Goal: Transaction & Acquisition: Purchase product/service

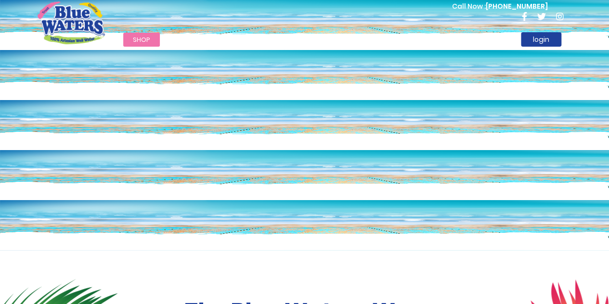
click at [372, 0] on html "The store will not work correctly in the case when cookies are disabled. Toggle…" at bounding box center [304, 152] width 609 height 304
click at [543, 40] on link "login" at bounding box center [541, 39] width 40 height 14
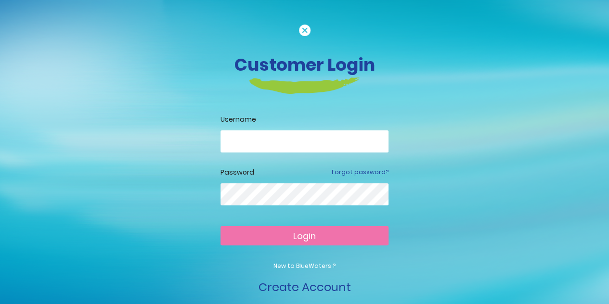
drag, startPoint x: 358, startPoint y: 140, endPoint x: 337, endPoint y: 132, distance: 23.0
click at [337, 132] on input "email" at bounding box center [305, 141] width 168 height 22
click at [325, 170] on div "Password Forgot password?" at bounding box center [305, 173] width 168 height 10
click at [297, 139] on input "email" at bounding box center [305, 141] width 168 height 22
type input "**********"
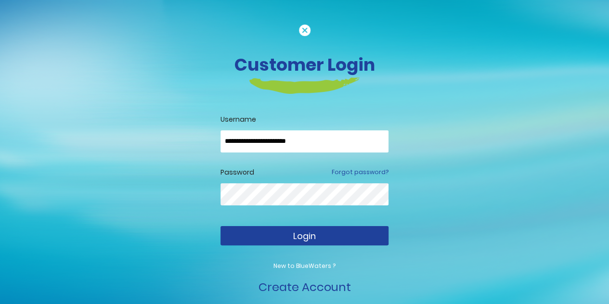
click at [233, 229] on button "Login" at bounding box center [305, 235] width 168 height 19
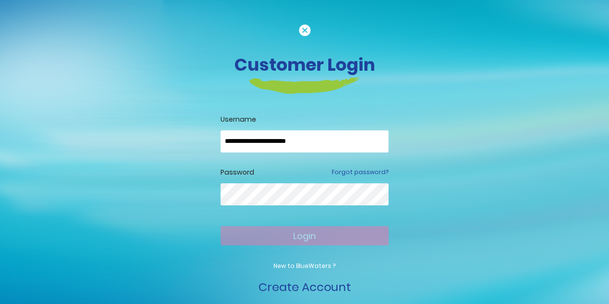
scroll to position [11, 0]
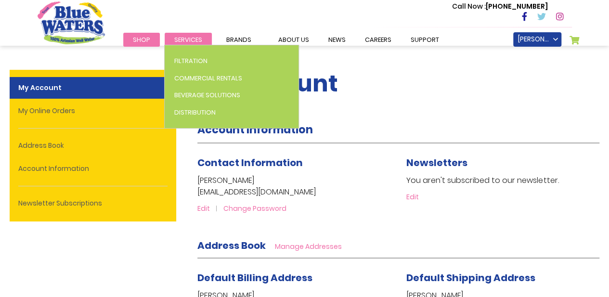
drag, startPoint x: 0, startPoint y: 0, endPoint x: 188, endPoint y: 41, distance: 192.2
click at [188, 41] on span "Services" at bounding box center [188, 39] width 28 height 9
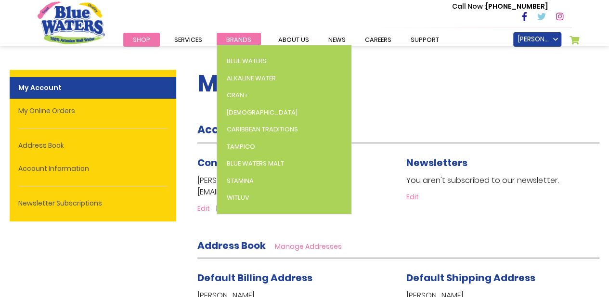
click at [238, 37] on span "Brands" at bounding box center [238, 39] width 25 height 9
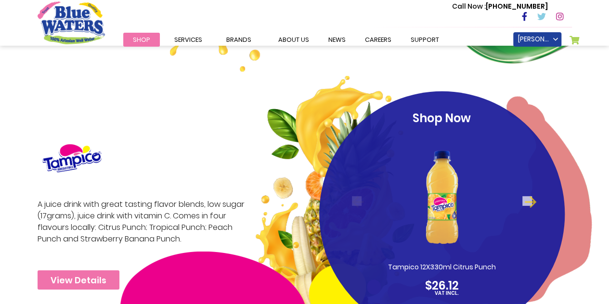
scroll to position [1417, 0]
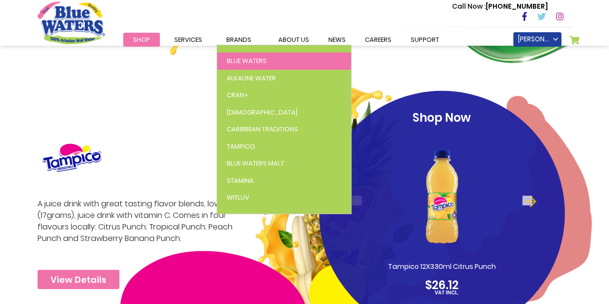
click at [248, 63] on span "Blue Waters" at bounding box center [247, 60] width 40 height 9
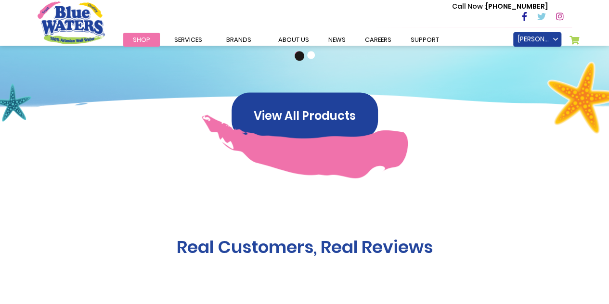
scroll to position [849, 0]
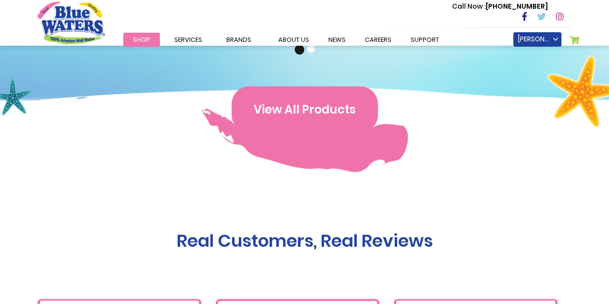
click at [289, 103] on button "View All Products" at bounding box center [305, 109] width 146 height 46
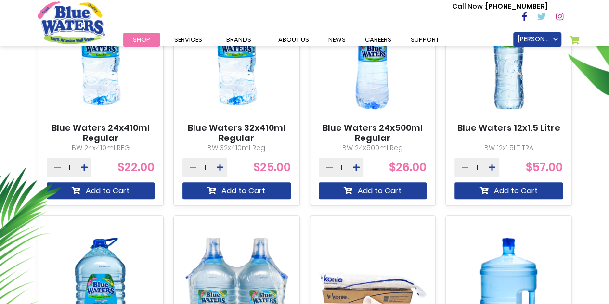
scroll to position [426, 0]
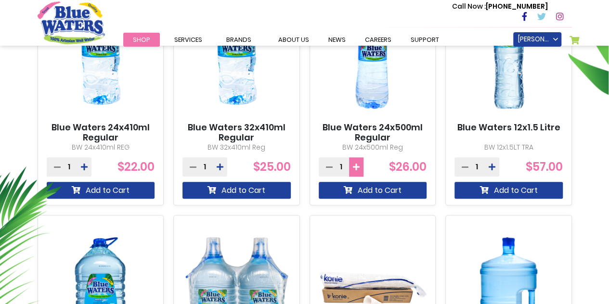
click at [356, 170] on icon at bounding box center [356, 167] width 7 height 8
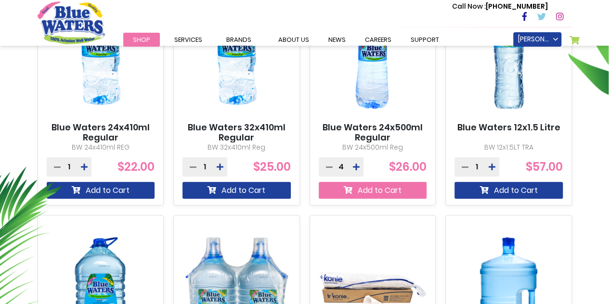
click at [368, 195] on button "Add to Cart" at bounding box center [373, 190] width 108 height 17
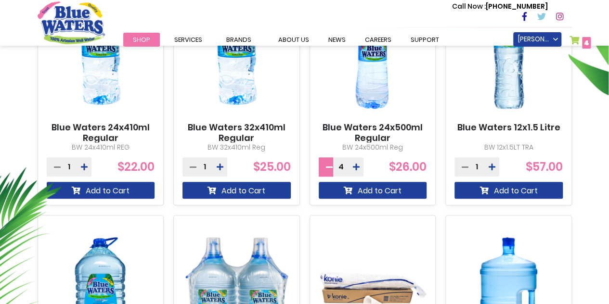
click at [330, 169] on icon at bounding box center [329, 167] width 7 height 8
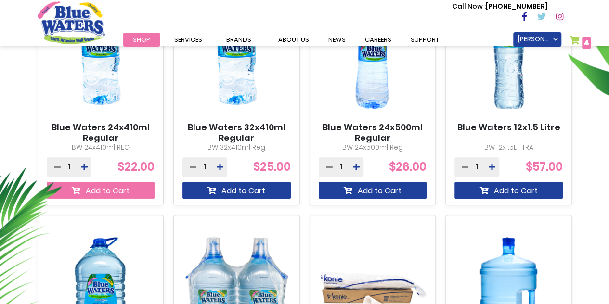
click at [113, 191] on button "Add to Cart" at bounding box center [101, 190] width 108 height 17
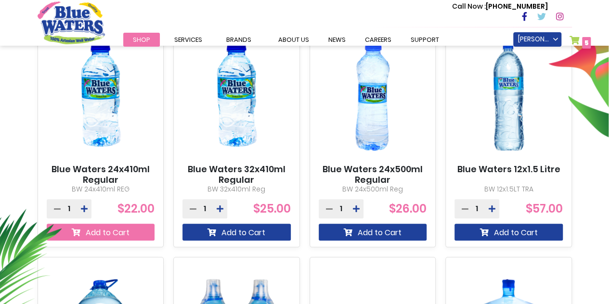
scroll to position [408, 0]
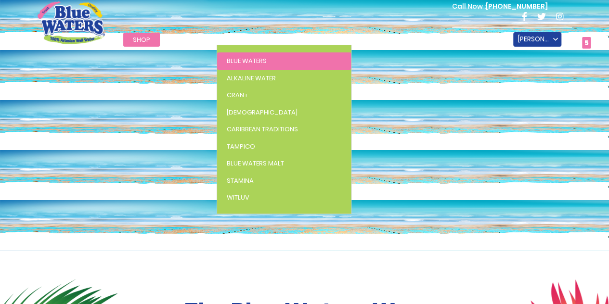
click at [237, 59] on span "Blue Waters" at bounding box center [247, 60] width 40 height 9
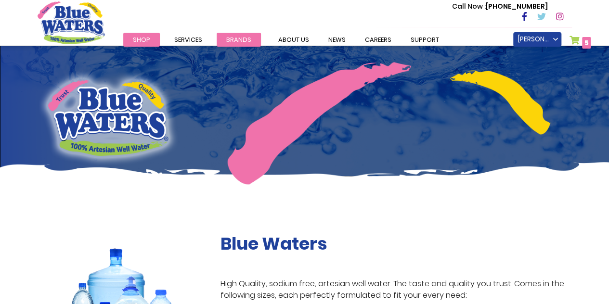
click at [222, 45] on link "Brands" at bounding box center [239, 40] width 44 height 14
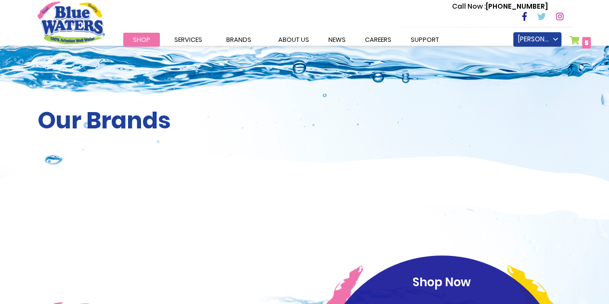
click at [219, 50] on div "Our Brands" at bounding box center [304, 122] width 609 height 152
click at [187, 50] on div "Our Brands" at bounding box center [304, 122] width 609 height 152
click at [189, 44] on li "Services Filtration Commercial Rentals Beverage Solutions Distribution" at bounding box center [188, 40] width 47 height 12
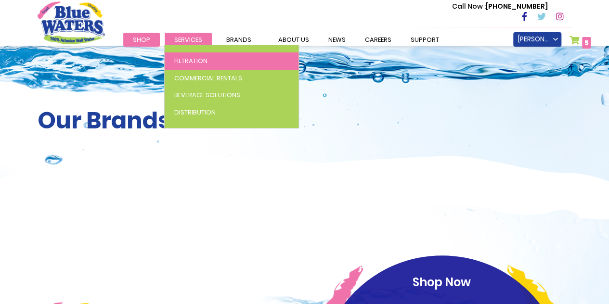
click at [189, 45] on ul "Filtration Commercial Rentals Beverage Solutions Distribution" at bounding box center [231, 87] width 135 height 84
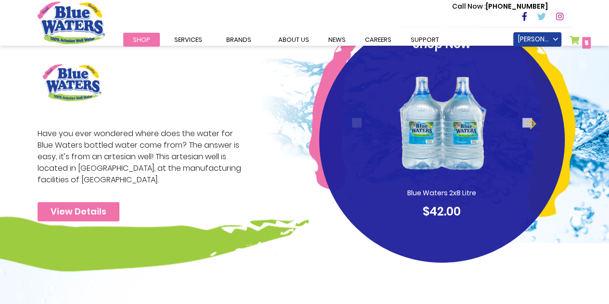
scroll to position [240, 0]
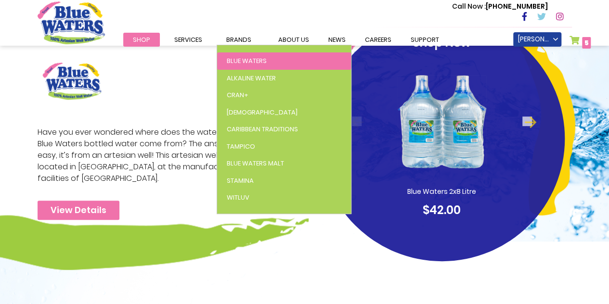
click at [250, 61] on span "Blue Waters" at bounding box center [247, 60] width 40 height 9
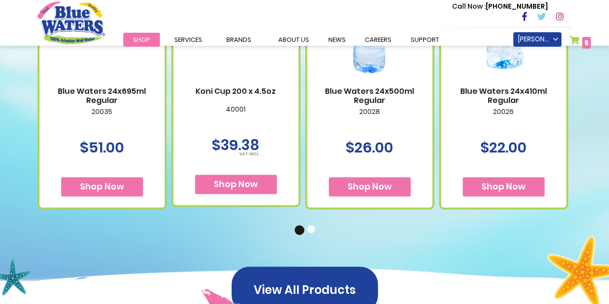
scroll to position [684, 0]
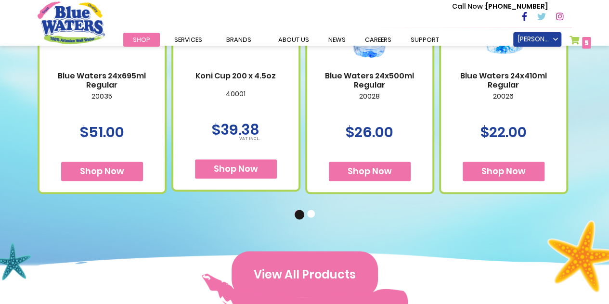
click at [312, 272] on button "View All Products" at bounding box center [305, 274] width 146 height 46
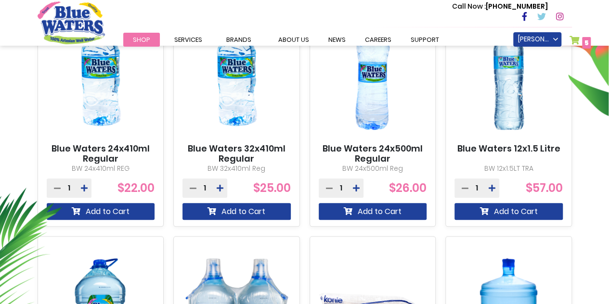
scroll to position [402, 0]
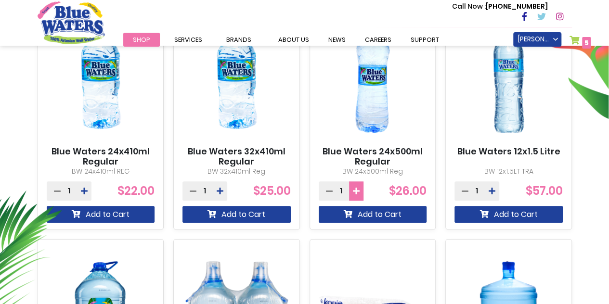
click at [357, 190] on icon at bounding box center [356, 191] width 7 height 8
click at [330, 195] on icon at bounding box center [329, 191] width 7 height 8
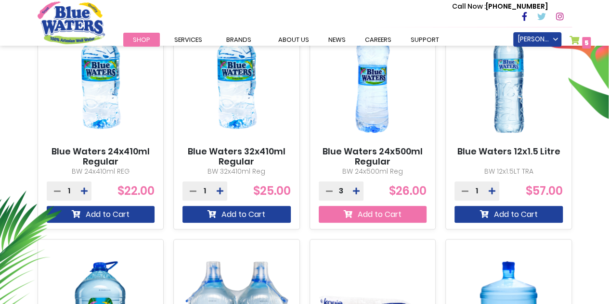
click at [381, 213] on button "Add to Cart" at bounding box center [373, 214] width 108 height 17
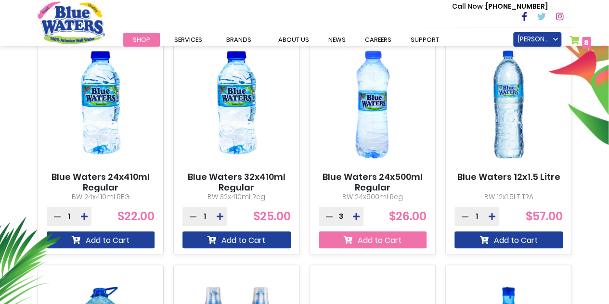
scroll to position [427, 0]
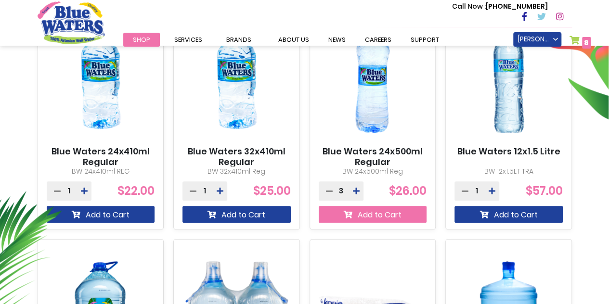
click at [381, 213] on button "Add to Cart" at bounding box center [373, 214] width 108 height 17
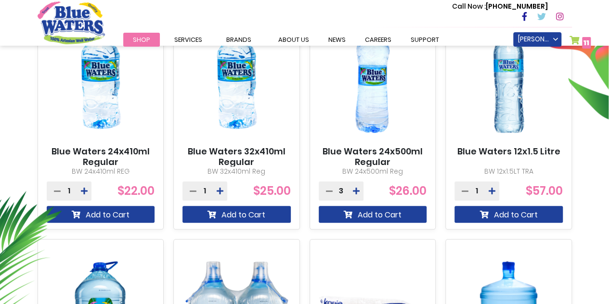
click at [579, 37] on link "My Cart 11 11 items" at bounding box center [581, 43] width 22 height 14
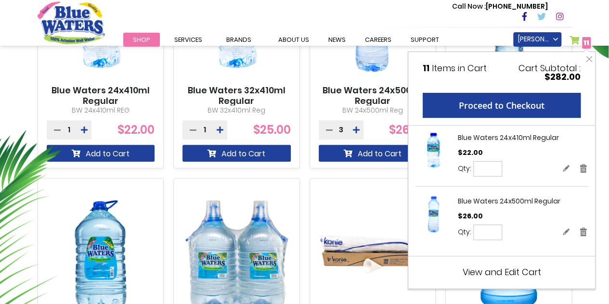
scroll to position [521, 0]
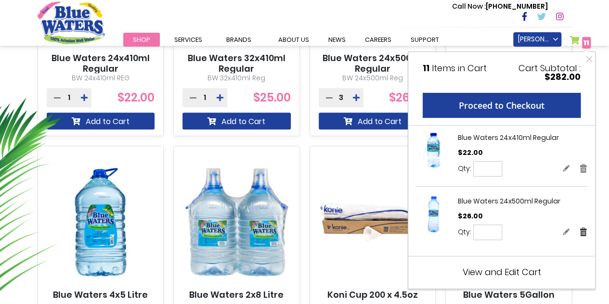
click at [586, 233] on link "Remove" at bounding box center [583, 232] width 9 height 10
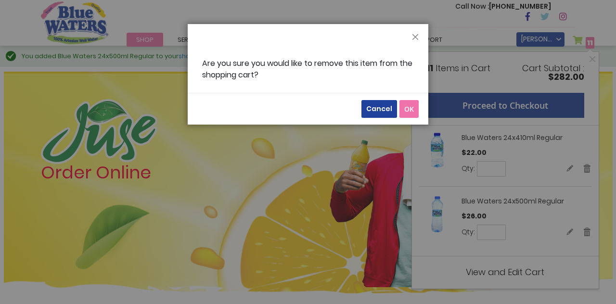
click at [407, 108] on span "OK" at bounding box center [409, 108] width 10 height 9
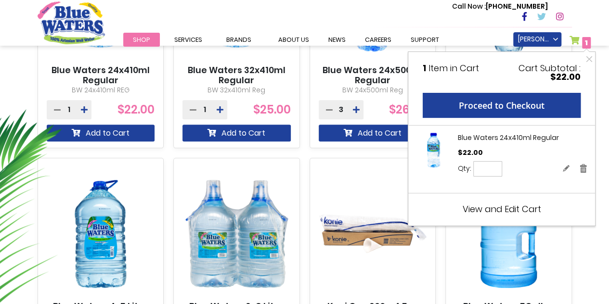
scroll to position [692, 0]
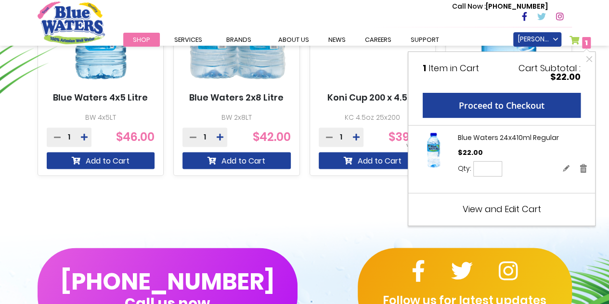
click at [594, 31] on header "Toggle Nav Call Now : (868) 640-8824 Menu Shop Services Filtration Commercial R…" at bounding box center [304, 23] width 609 height 46
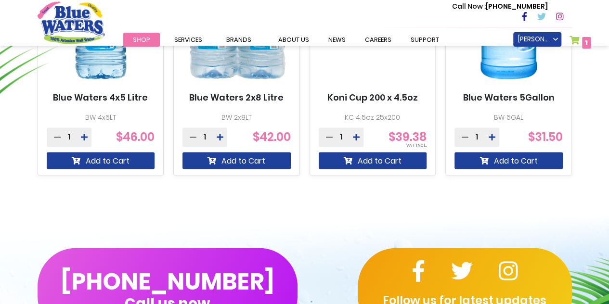
click at [377, 245] on div "(868) 640-8824 Call us now Follow us for latest updates" at bounding box center [304, 291] width 609 height 164
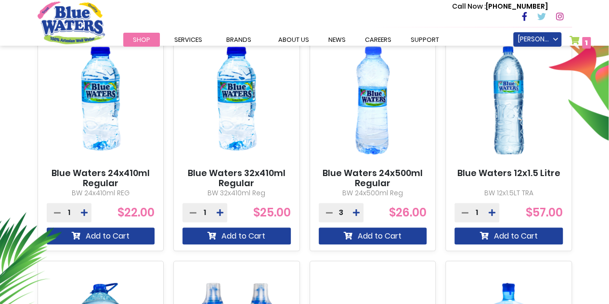
scroll to position [365, 0]
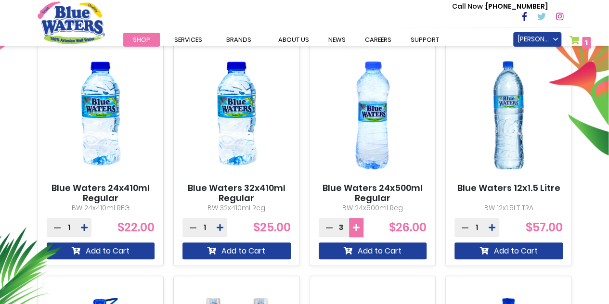
click at [360, 232] on button at bounding box center [356, 227] width 14 height 19
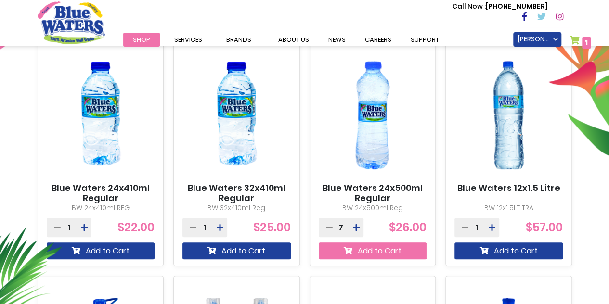
click at [370, 247] on button "Add to Cart" at bounding box center [373, 251] width 108 height 17
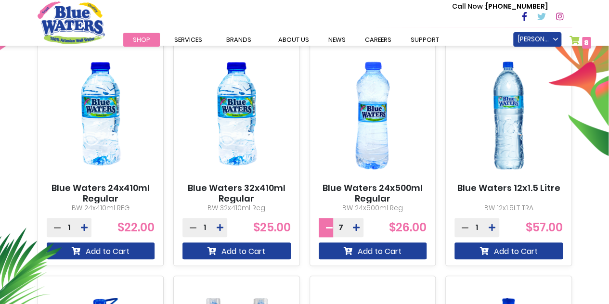
click at [326, 225] on icon at bounding box center [329, 228] width 7 height 8
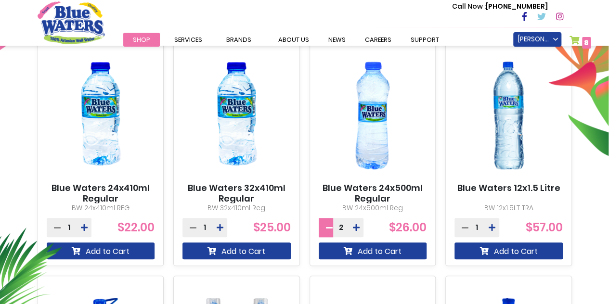
click at [326, 225] on icon at bounding box center [329, 228] width 7 height 8
click at [17, 160] on div "Blue Waters 24x410ml Regular BW 24x410ml REG 1 $22.00" at bounding box center [304, 271] width 585 height 464
click at [217, 226] on icon at bounding box center [220, 228] width 7 height 8
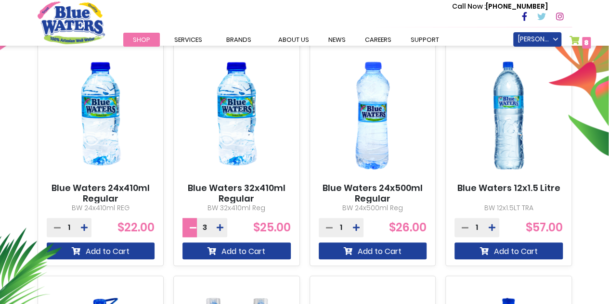
click at [192, 229] on icon at bounding box center [193, 228] width 7 height 8
click at [577, 42] on link "My Cart 8 8 items" at bounding box center [581, 43] width 22 height 14
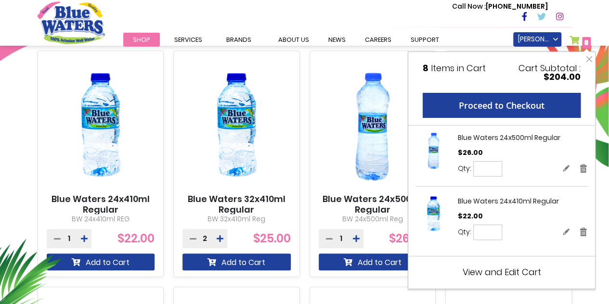
scroll to position [376, 0]
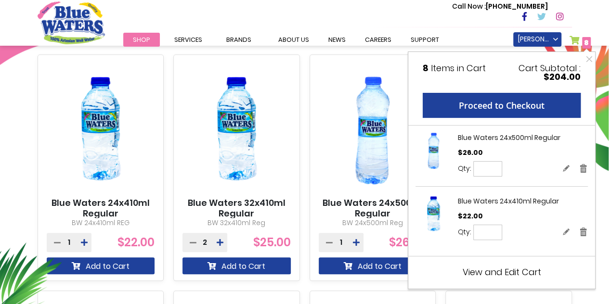
click at [580, 38] on link "My Cart 8 8 items" at bounding box center [581, 43] width 22 height 14
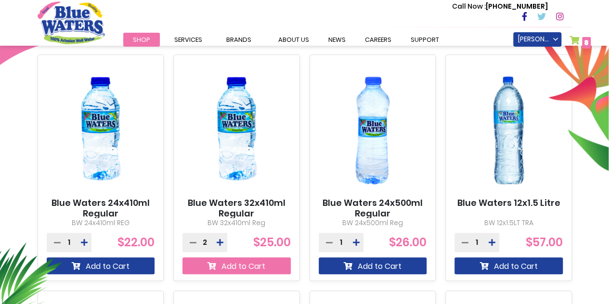
click at [243, 263] on button "Add to Cart" at bounding box center [236, 266] width 108 height 17
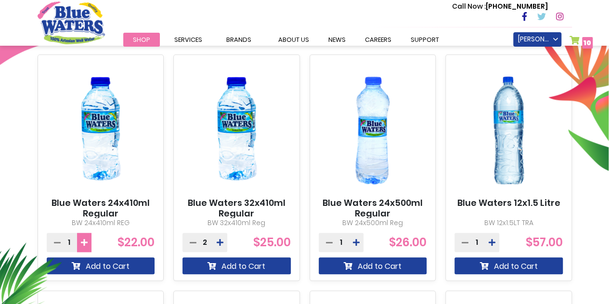
click at [87, 245] on button at bounding box center [84, 242] width 14 height 19
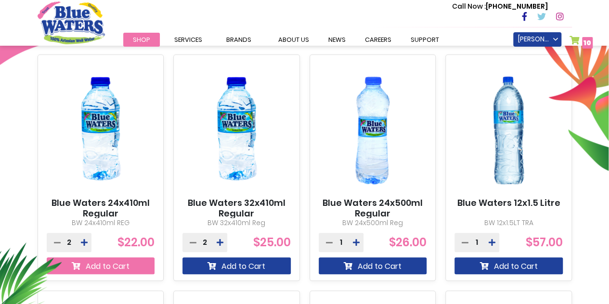
click at [102, 262] on button "Add to Cart" at bounding box center [101, 266] width 108 height 17
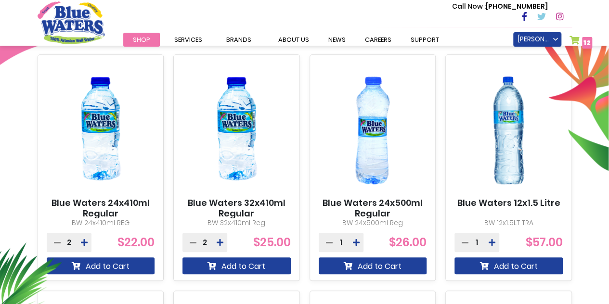
click at [574, 39] on link "My Cart 12 12 items" at bounding box center [581, 43] width 23 height 14
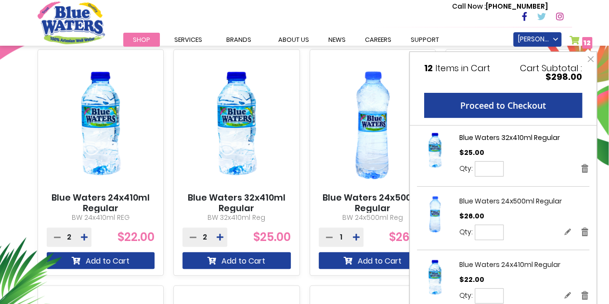
scroll to position [370, 0]
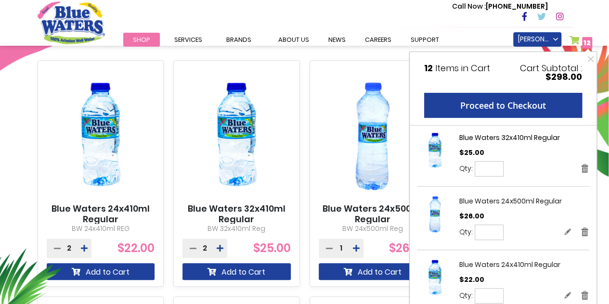
click at [0, 133] on div "**********" at bounding box center [304, 260] width 609 height 596
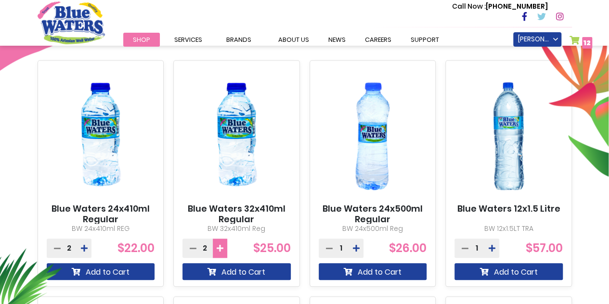
click at [221, 248] on icon at bounding box center [220, 249] width 7 height 8
click at [188, 251] on button at bounding box center [189, 248] width 14 height 19
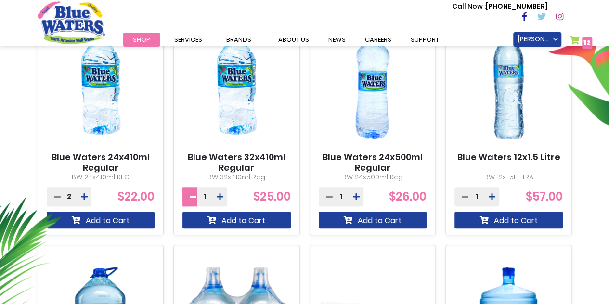
scroll to position [428, 0]
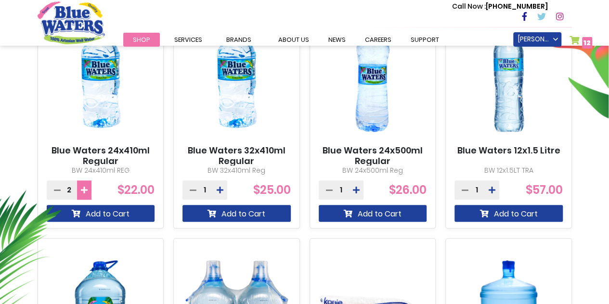
click at [83, 187] on icon at bounding box center [84, 190] width 7 height 8
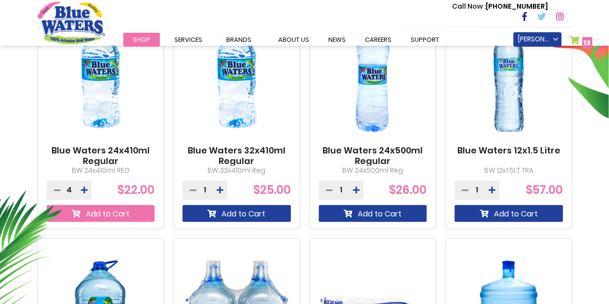
click at [113, 213] on button "Add to Cart" at bounding box center [101, 213] width 108 height 17
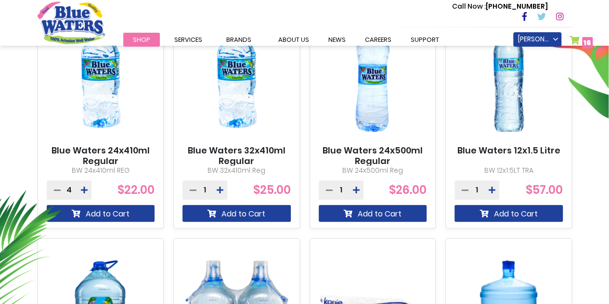
click at [167, 236] on div "Blue Waters 24x410ml Regular BW 24x410ml REG 4 $22.00" at bounding box center [305, 234] width 534 height 464
click at [576, 40] on link "My Cart 16 16 items" at bounding box center [582, 43] width 24 height 14
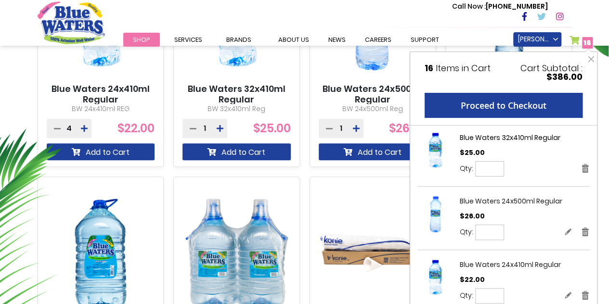
scroll to position [490, 0]
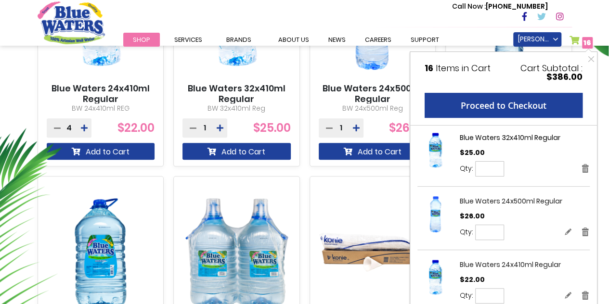
click at [574, 39] on link "My Cart 16 16 items" at bounding box center [582, 43] width 24 height 14
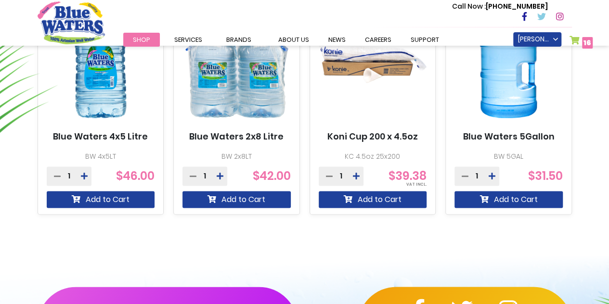
scroll to position [682, 0]
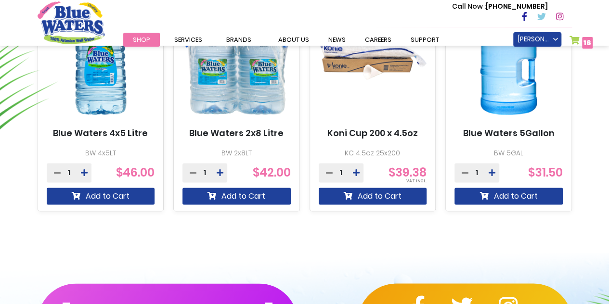
click at [574, 38] on link "My Cart 16 16 items" at bounding box center [582, 43] width 24 height 14
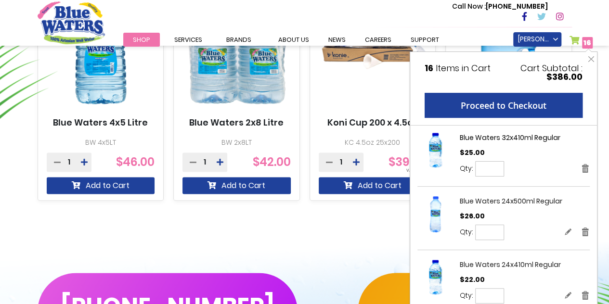
scroll to position [690, 0]
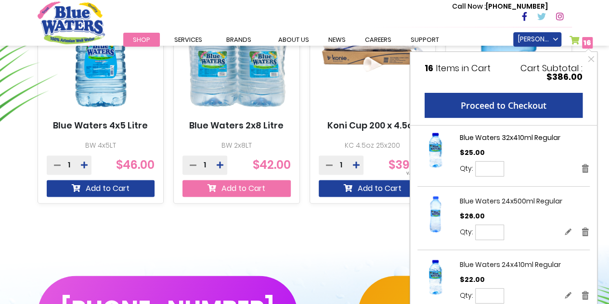
click at [243, 187] on button "Add to Cart" at bounding box center [236, 188] width 108 height 17
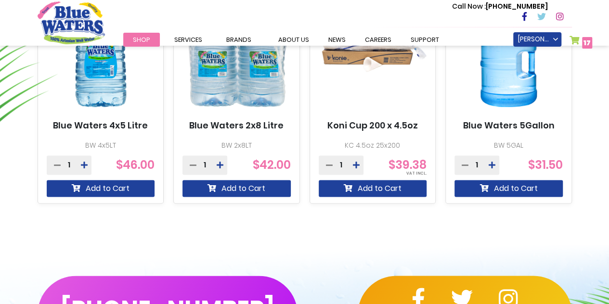
click at [574, 39] on link "My Cart 17 17 items" at bounding box center [581, 43] width 23 height 14
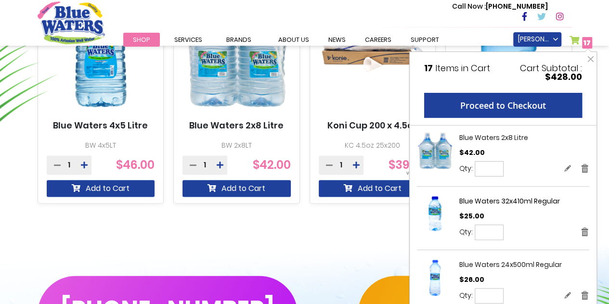
scroll to position [61, 0]
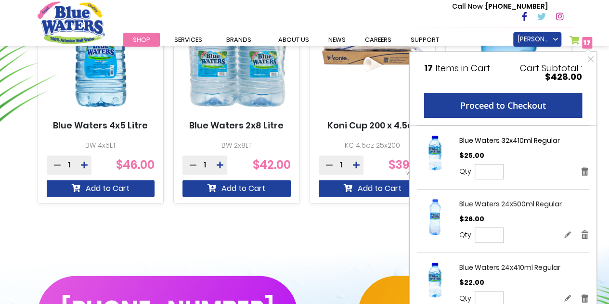
click at [572, 34] on li "My Cart 17 17 items My Cart 17 Close 17 Items in Cart Cart Subtotal $428.00 Pro…" at bounding box center [575, 39] width 10 height 14
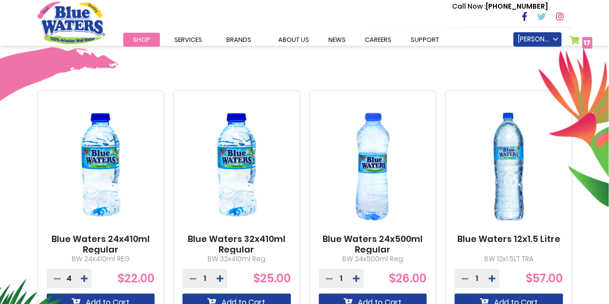
scroll to position [340, 0]
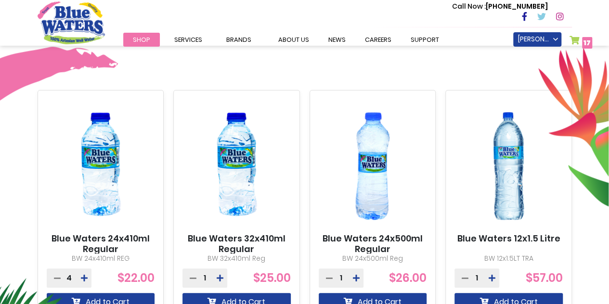
click at [391, 74] on div "**********" at bounding box center [304, 290] width 609 height 596
